Goal: Navigation & Orientation: Find specific page/section

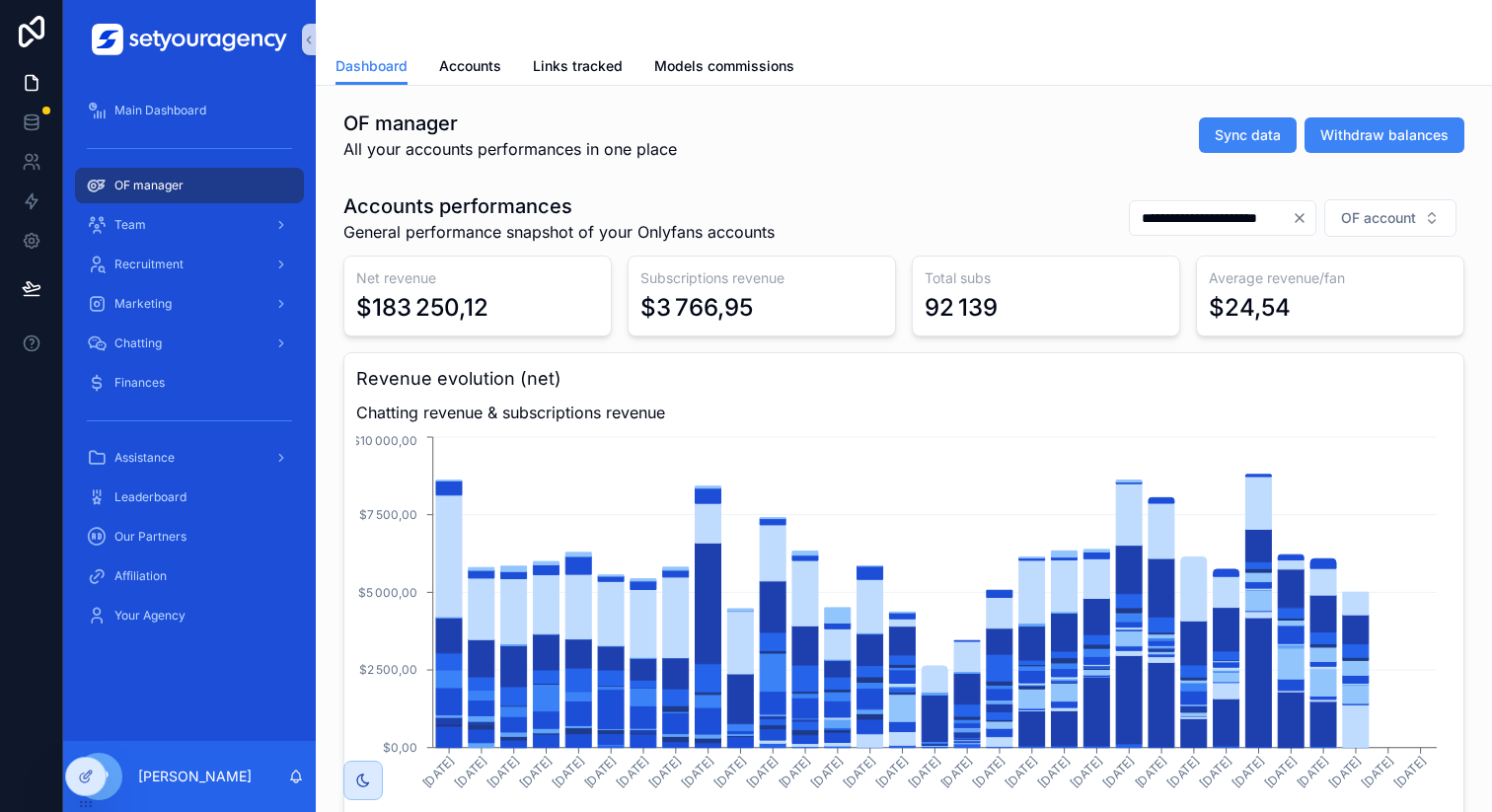
scroll to position [1866, 0]
